Goal: Find specific page/section: Find specific page/section

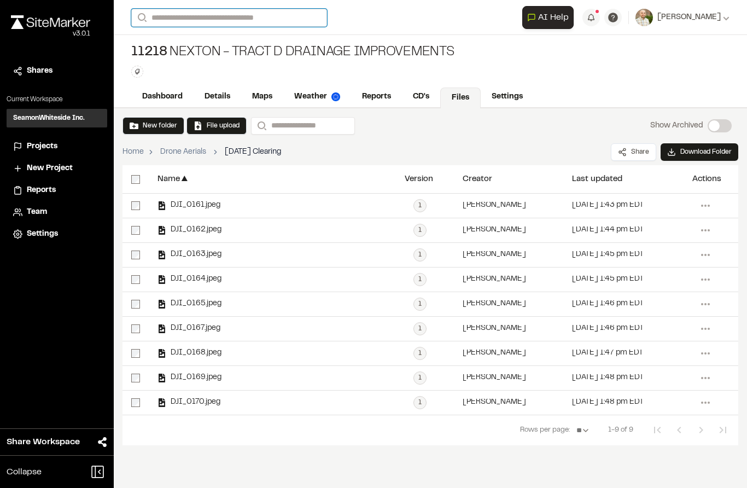
click at [260, 16] on input "Search" at bounding box center [229, 18] width 196 height 18
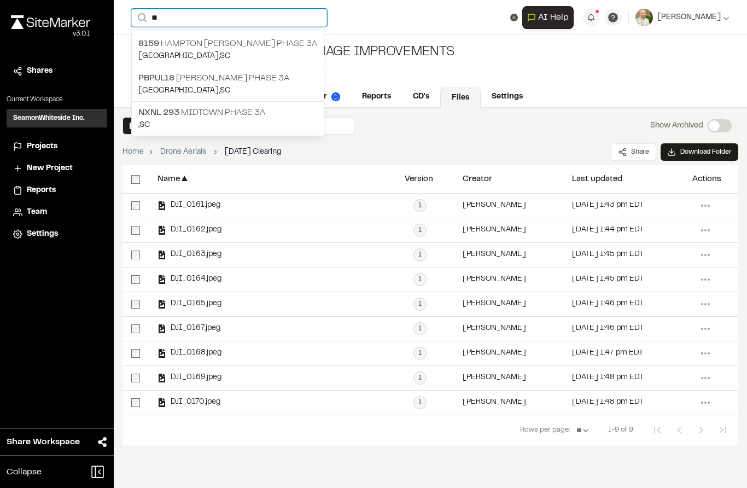
type input "**"
click at [239, 112] on p "NXNL [STREET_ADDRESS]" at bounding box center [227, 112] width 179 height 13
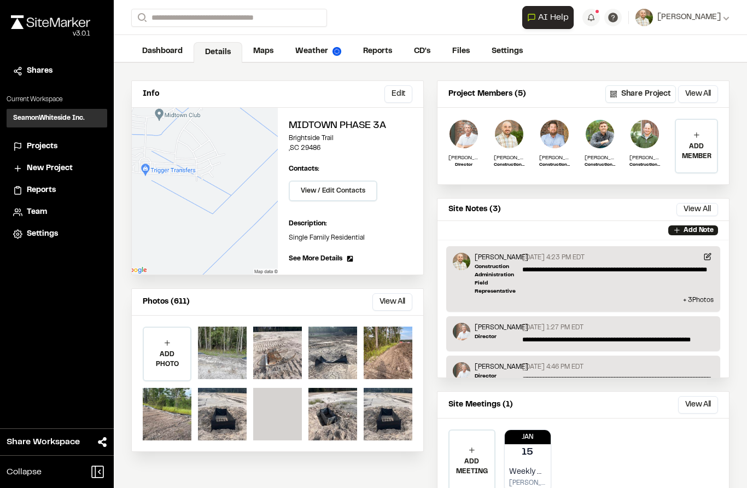
scroll to position [42, 0]
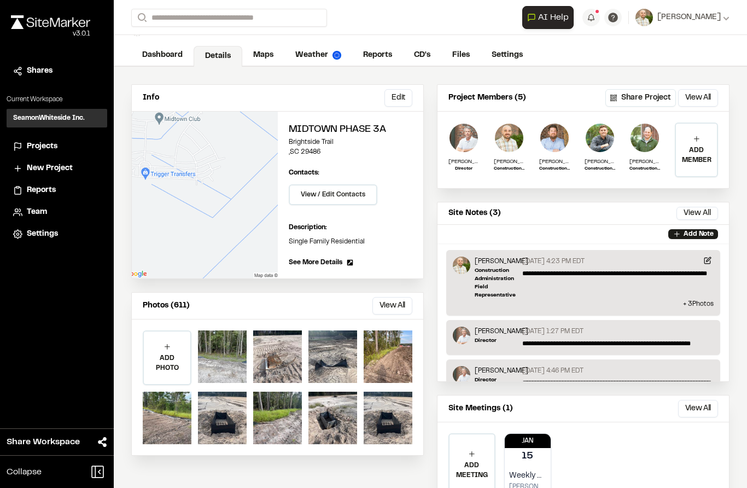
click at [396, 303] on button "View All" at bounding box center [392, 305] width 40 height 17
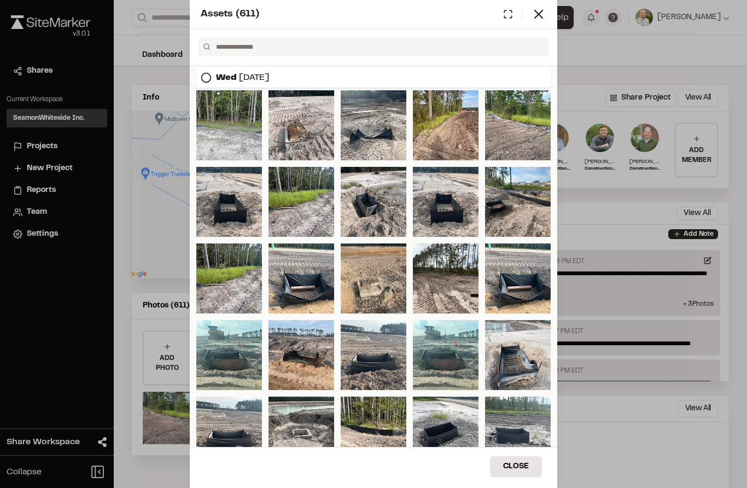
click at [424, 181] on circle at bounding box center [422, 176] width 9 height 9
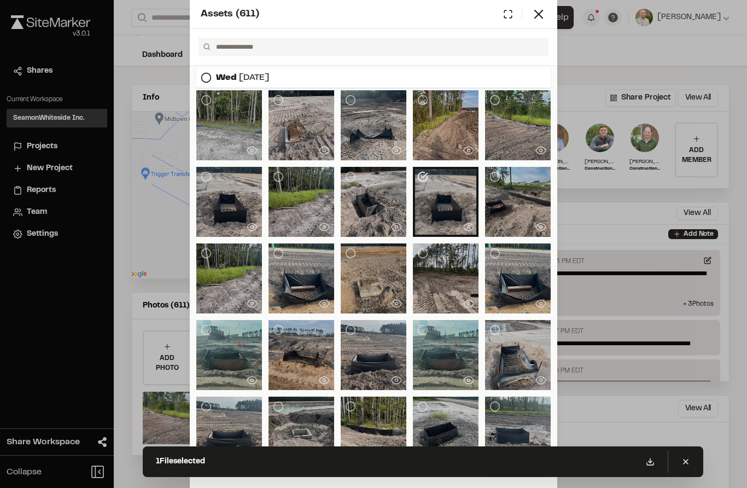
click at [447, 202] on div at bounding box center [446, 202] width 66 height 70
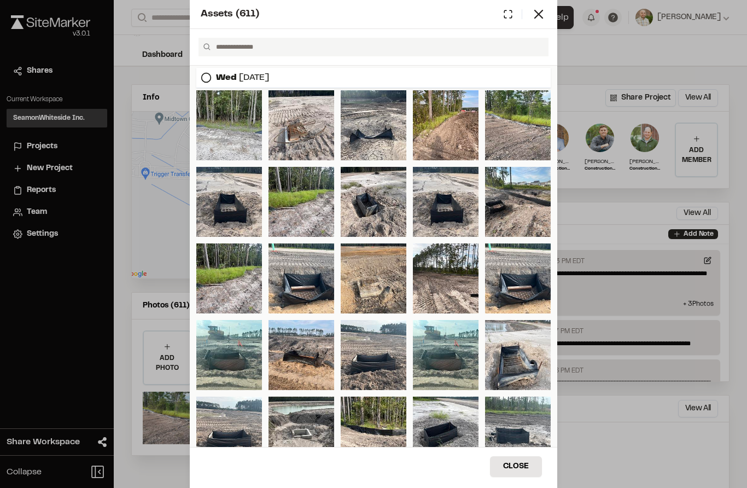
click at [545, 19] on icon at bounding box center [538, 14] width 15 height 15
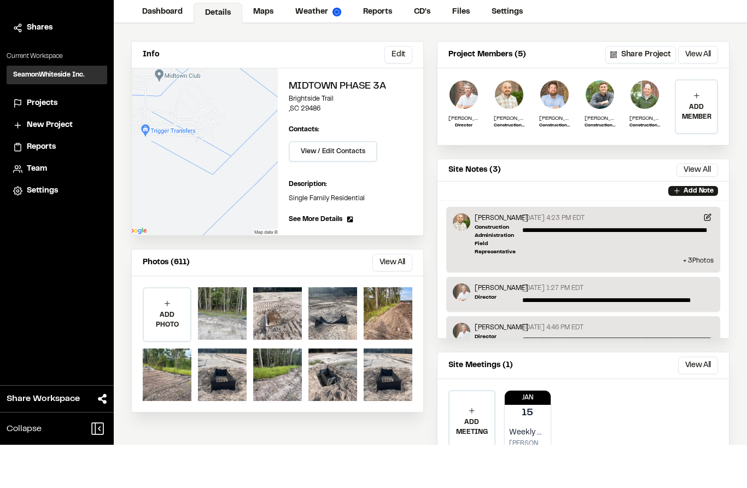
scroll to position [32, 0]
click at [396, 297] on button "View All" at bounding box center [392, 305] width 40 height 17
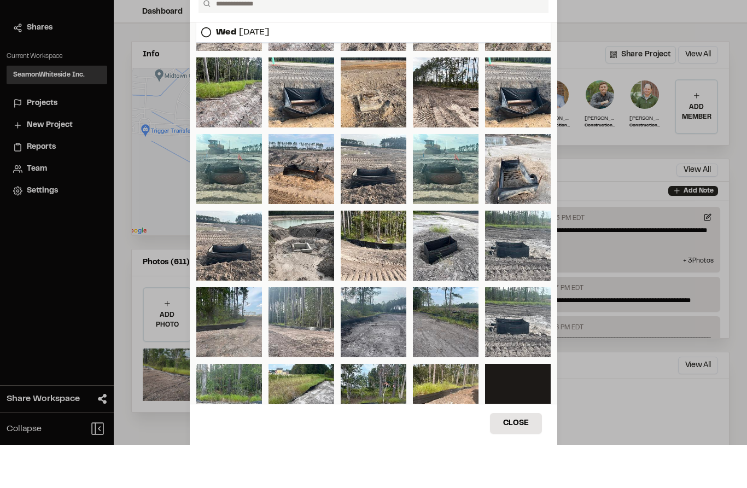
scroll to position [142, 0]
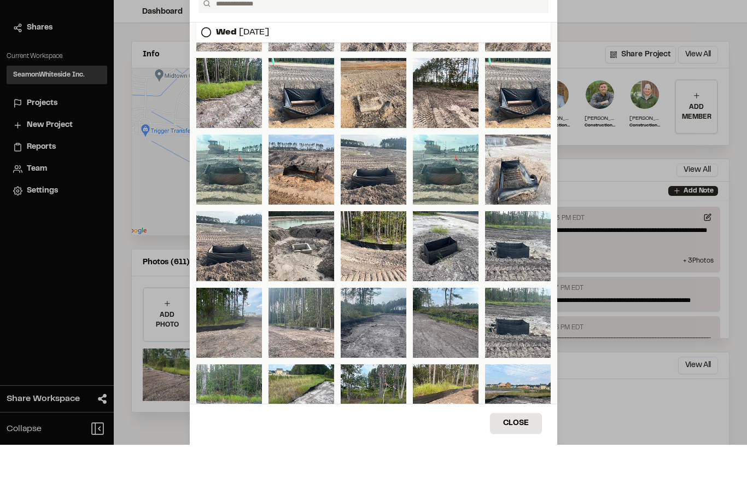
click at [615, 388] on div "Assets ( 611 ) [DATE] [DATE] [DATE] [DATE] Close Select Download Zoom to Pin Un…" at bounding box center [373, 244] width 747 height 488
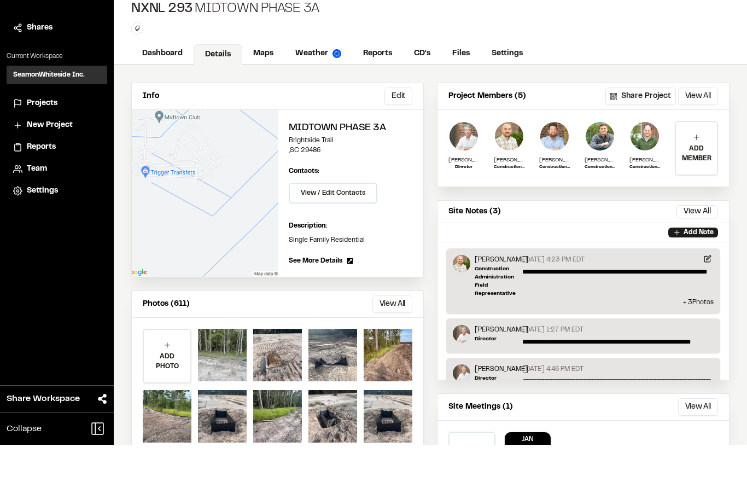
scroll to position [0, 0]
click at [271, 86] on link "Maps" at bounding box center [263, 96] width 42 height 21
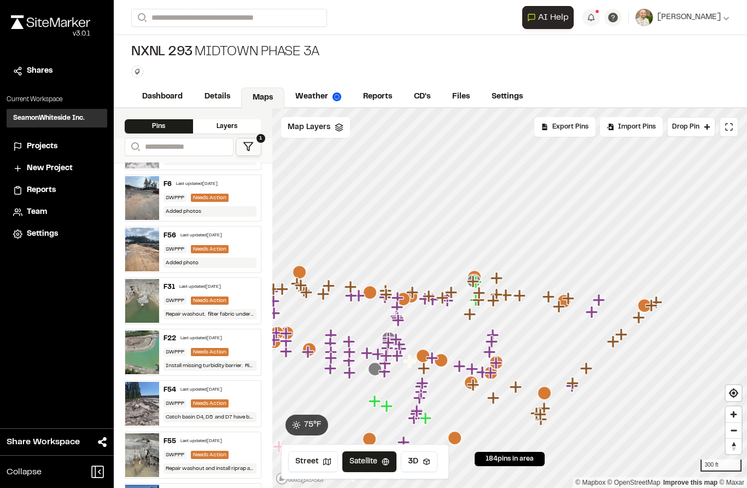
click at [257, 135] on span "1" at bounding box center [260, 138] width 9 height 9
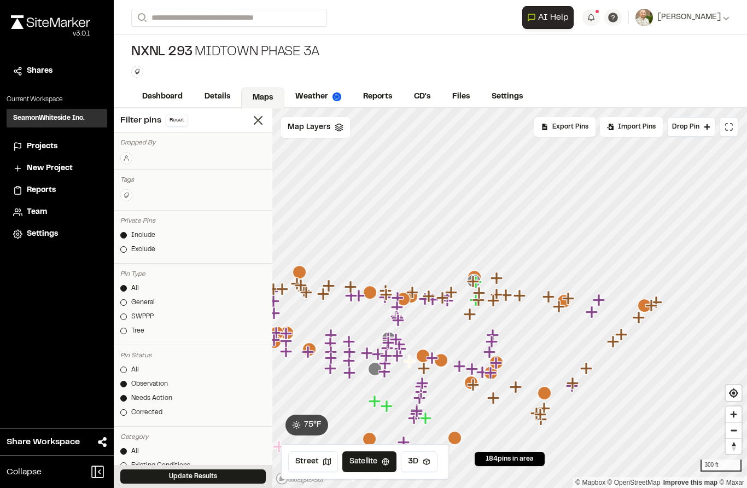
scroll to position [45, 0]
click at [125, 318] on link "SWPPP" at bounding box center [192, 316] width 145 height 10
click at [132, 413] on div "Corrected" at bounding box center [146, 412] width 31 height 10
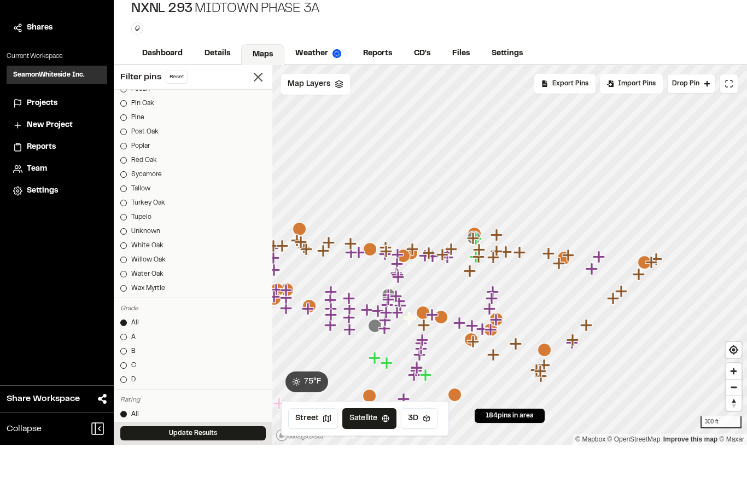
scroll to position [3, 0]
click at [236, 452] on link "All" at bounding box center [192, 457] width 145 height 10
click at [225, 469] on button "Update Results" at bounding box center [192, 476] width 145 height 14
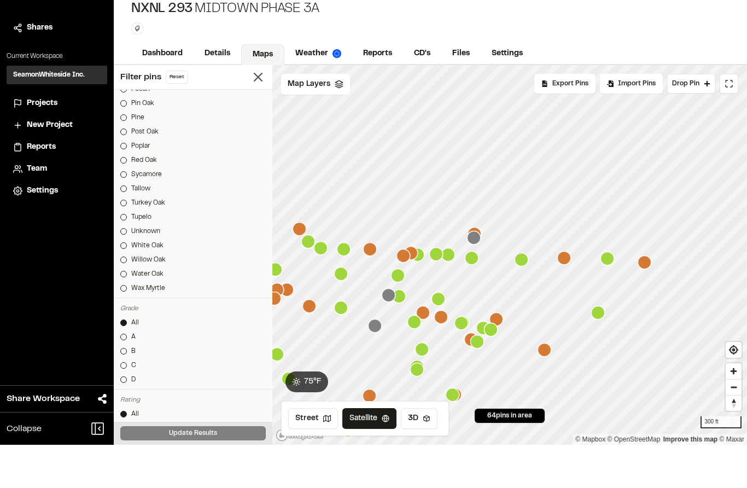
click at [259, 113] on icon at bounding box center [257, 120] width 15 height 15
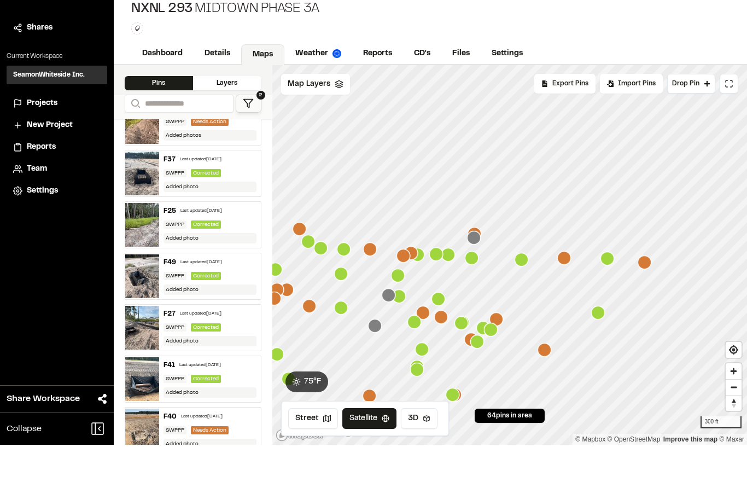
click at [145, 195] on img at bounding box center [142, 217] width 34 height 44
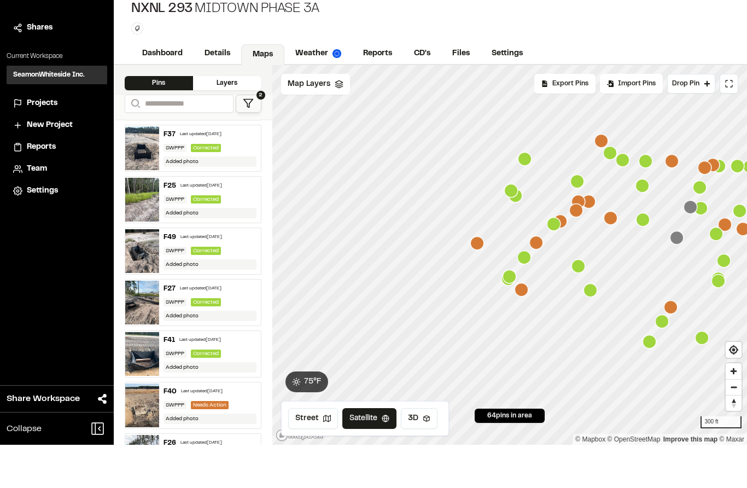
scroll to position [316, 0]
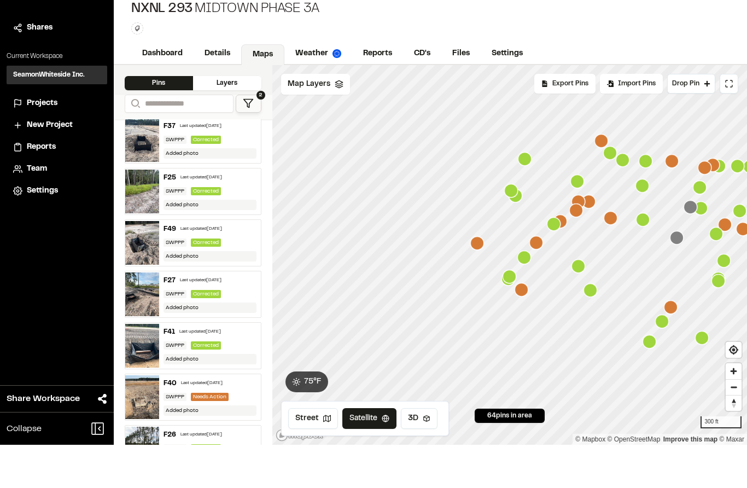
click at [143, 264] on img at bounding box center [142, 286] width 34 height 44
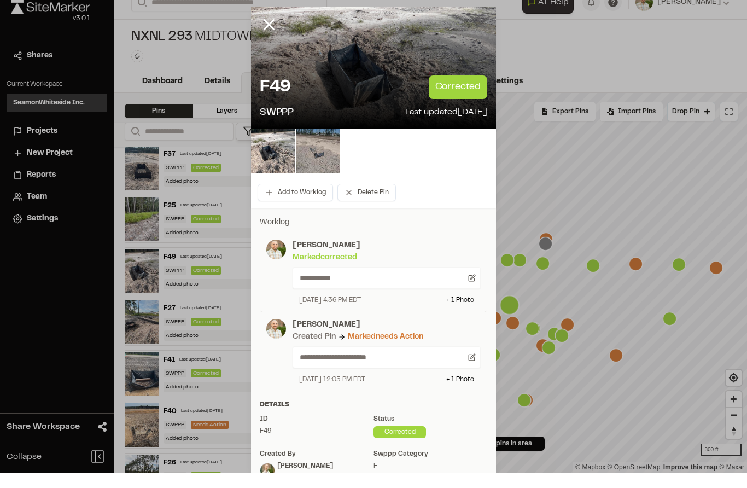
scroll to position [1, 0]
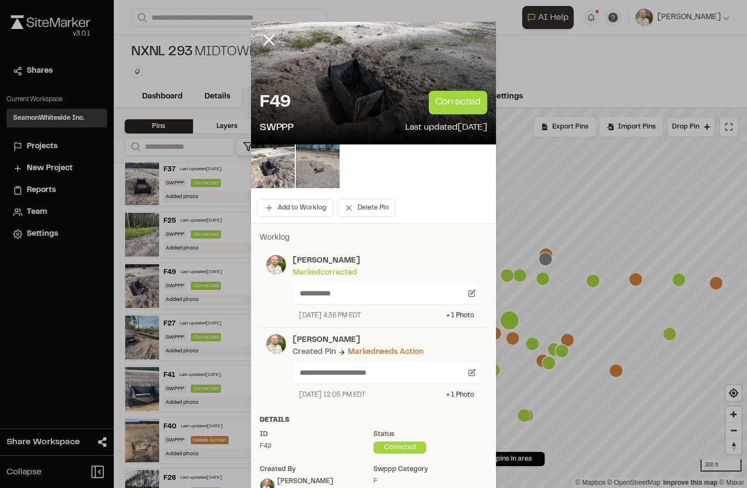
click at [270, 40] on line at bounding box center [269, 40] width 9 height 9
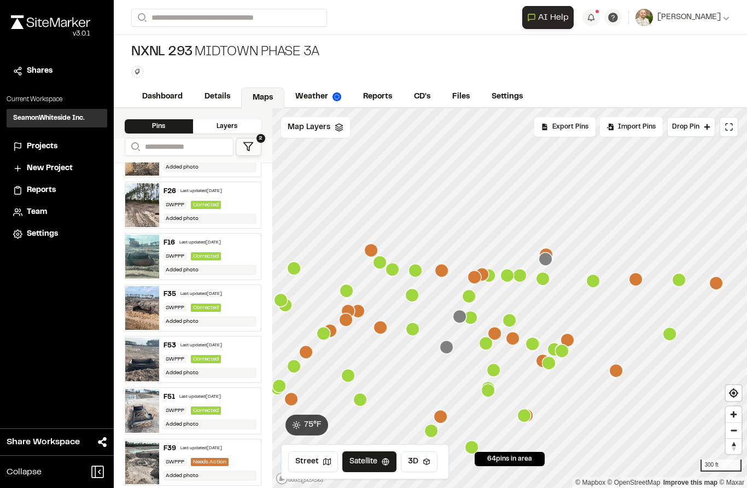
scroll to position [607, 0]
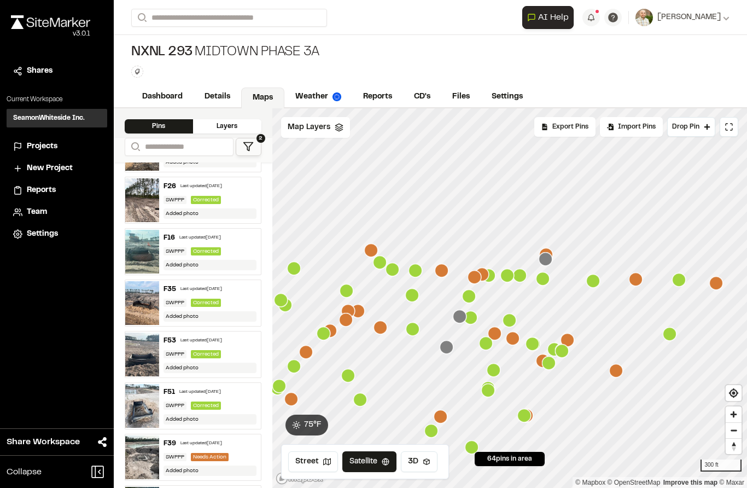
click at [141, 352] on img at bounding box center [142, 354] width 34 height 44
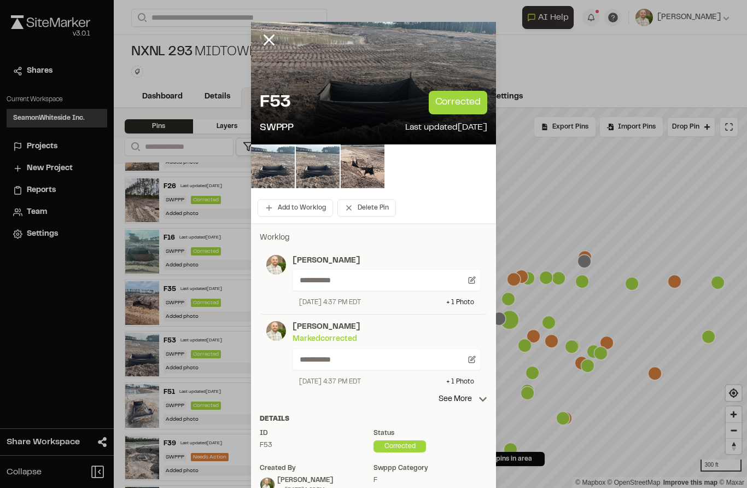
click at [275, 36] on icon at bounding box center [269, 40] width 19 height 19
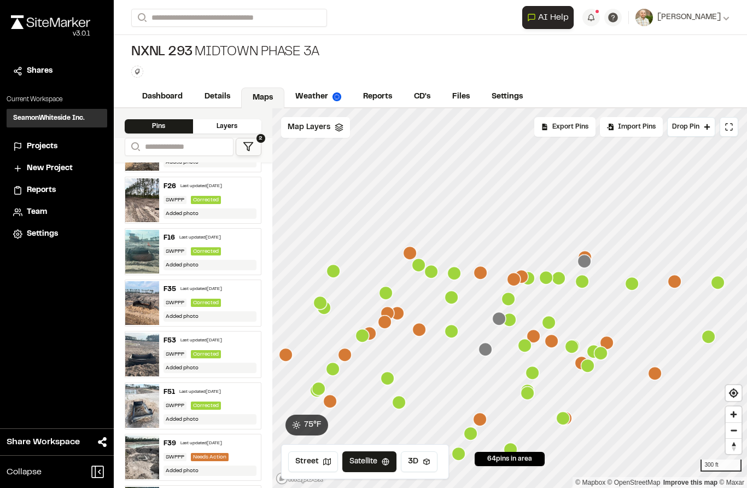
click at [238, 246] on div "F16 Last updated [DATE] SWPPP Corrected Added photo" at bounding box center [210, 252] width 102 height 46
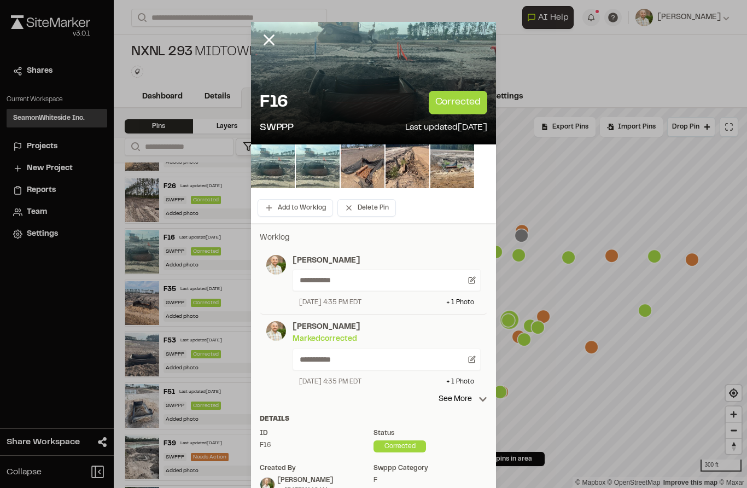
click at [272, 49] on icon at bounding box center [269, 40] width 19 height 19
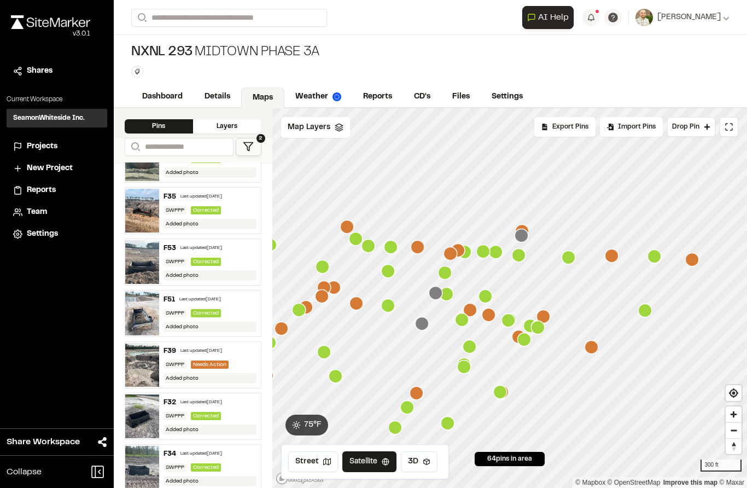
scroll to position [704, 0]
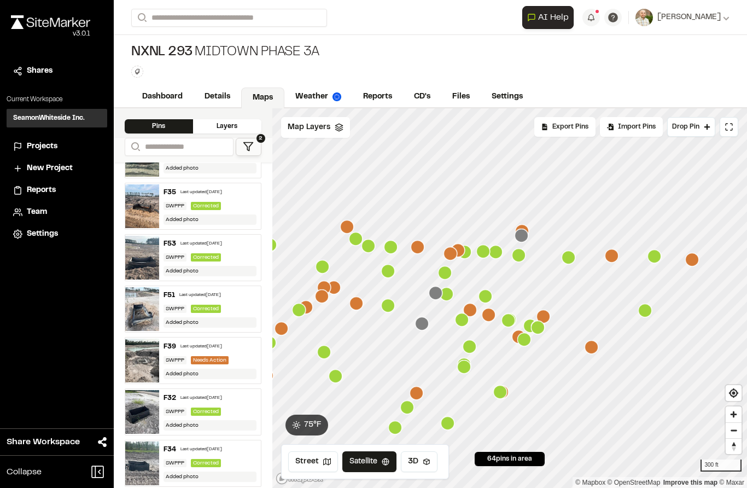
click at [209, 300] on div "F51 Last updated [DATE]" at bounding box center [210, 295] width 93 height 10
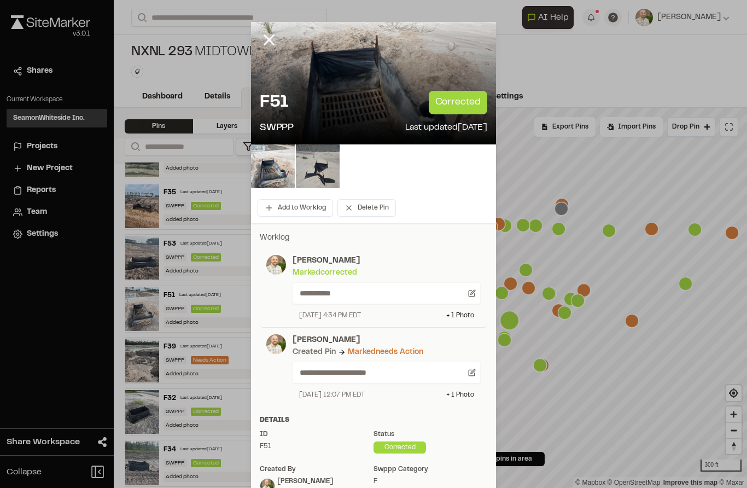
click at [273, 48] on icon at bounding box center [269, 40] width 19 height 19
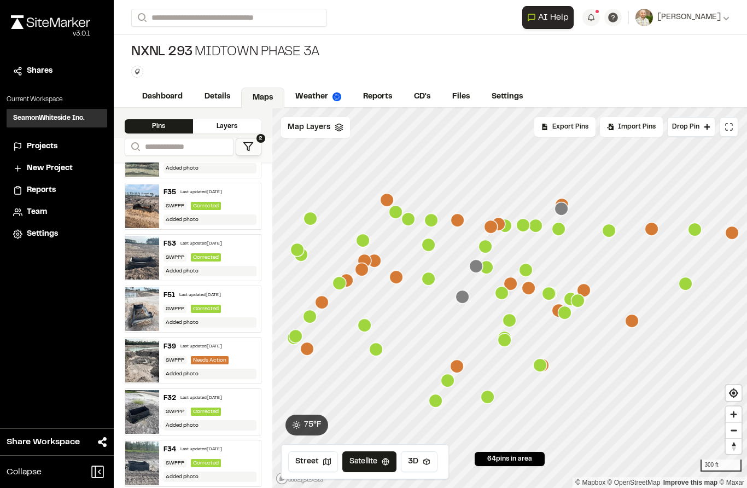
click at [144, 365] on img at bounding box center [142, 360] width 34 height 44
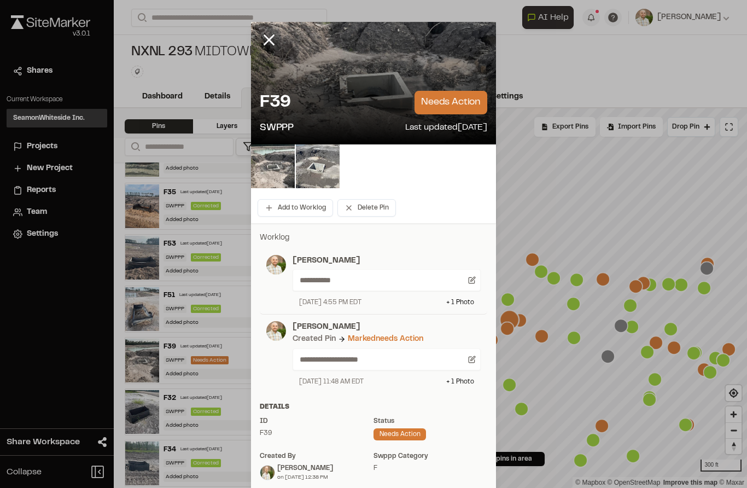
click at [279, 25] on div at bounding box center [277, 48] width 52 height 52
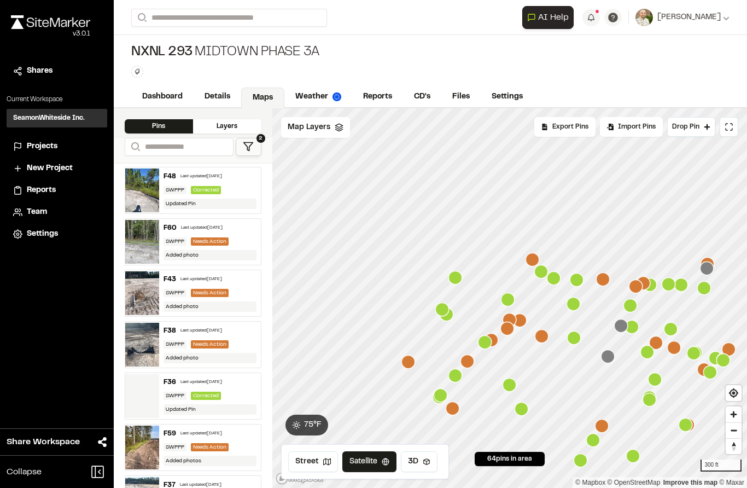
scroll to position [0, 0]
